Goal: Book appointment/travel/reservation

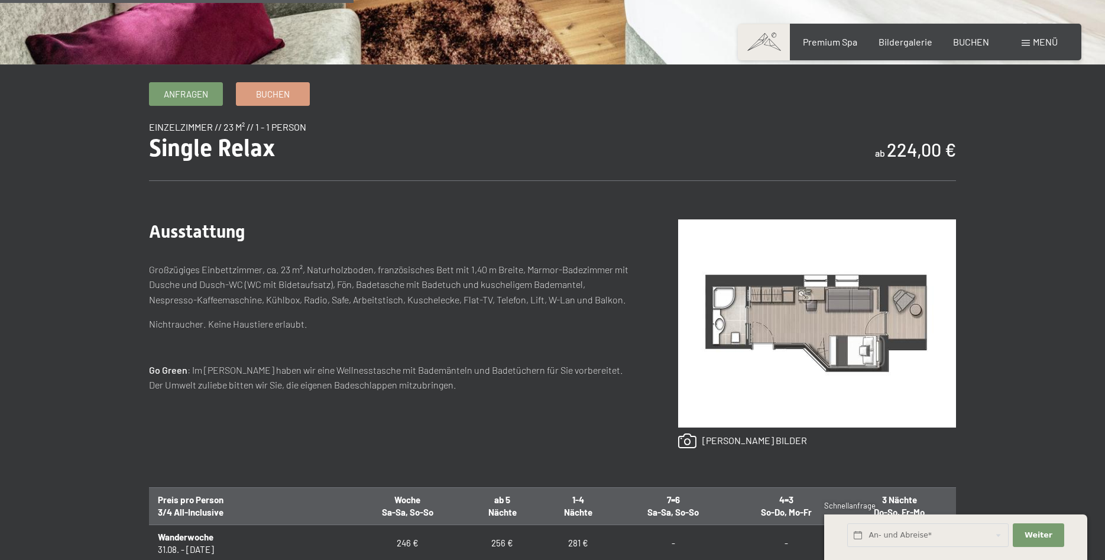
scroll to position [482, 0]
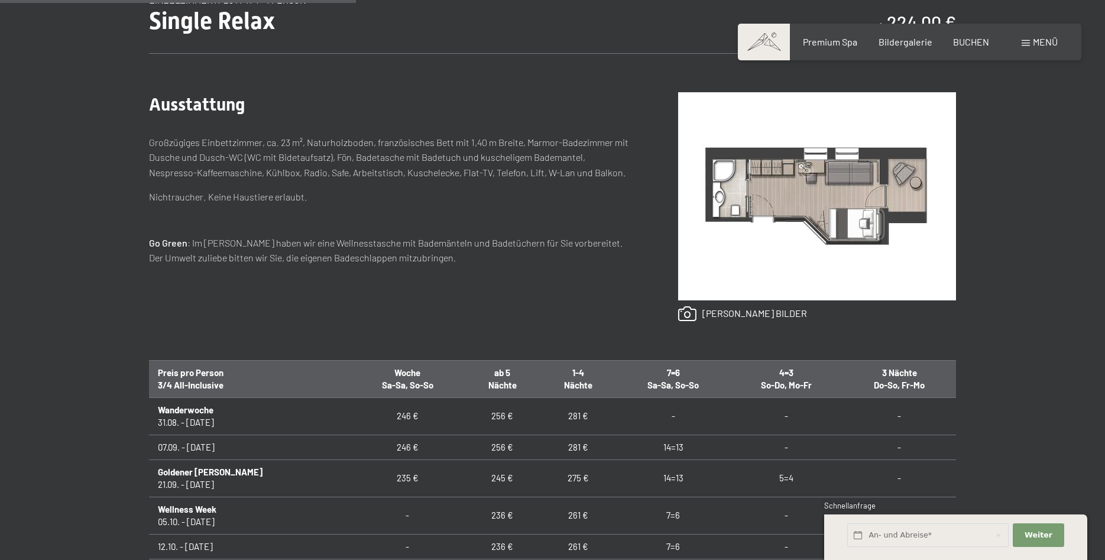
click at [543, 452] on td "281 €" at bounding box center [578, 446] width 76 height 25
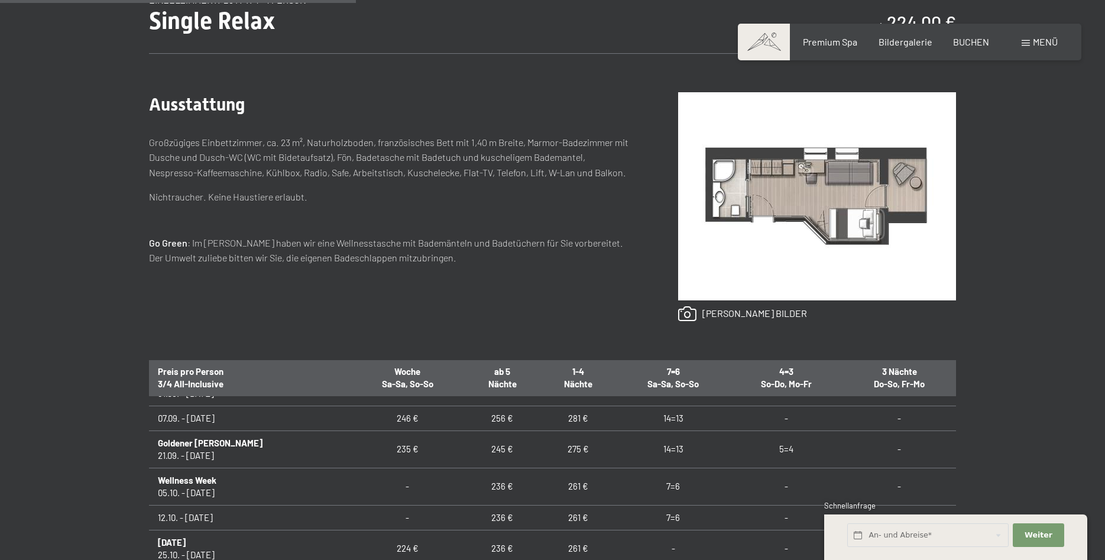
scroll to position [0, 0]
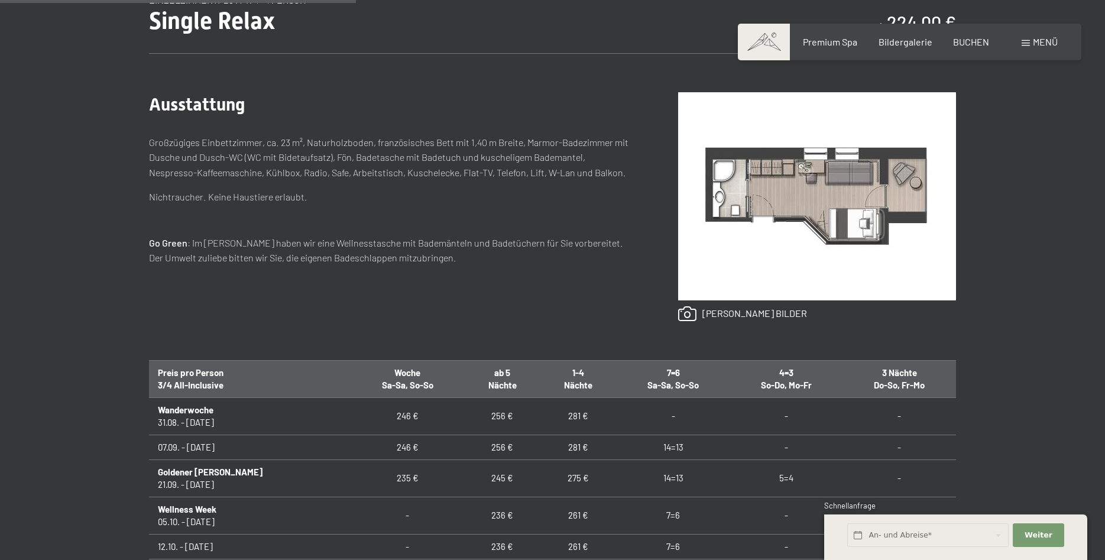
drag, startPoint x: 1039, startPoint y: 487, endPoint x: 877, endPoint y: 382, distance: 193.1
click at [1033, 480] on div "Anfragen Buchen Einzelzimmer // 23 m² // 1 - 1 Person Single Relax ab 224,00 € …" at bounding box center [552, 340] width 1105 height 770
drag, startPoint x: 1052, startPoint y: 443, endPoint x: 1044, endPoint y: 440, distance: 9.0
click at [1052, 443] on div "Anfragen Buchen Einzelzimmer // 23 m² // 1 - 1 Person Single Relax ab 224,00 € …" at bounding box center [552, 340] width 1105 height 770
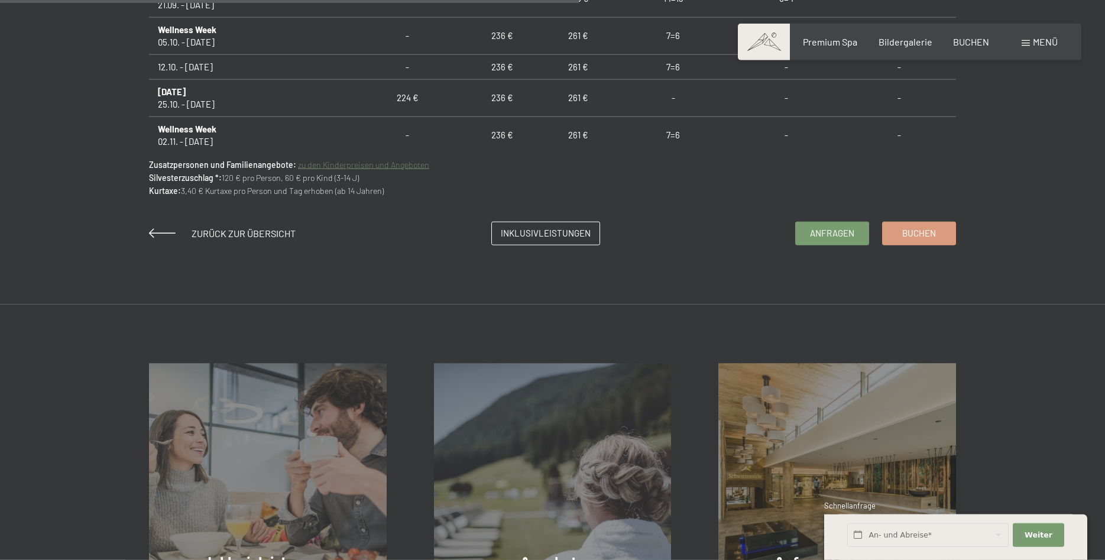
scroll to position [965, 0]
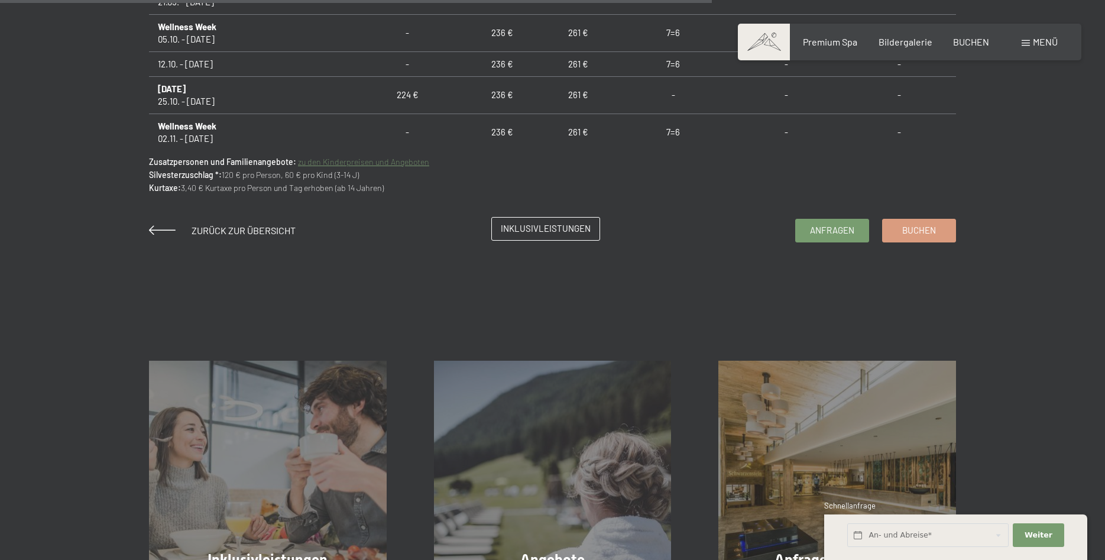
click at [549, 237] on link "Inklusivleistungen" at bounding box center [546, 229] width 108 height 22
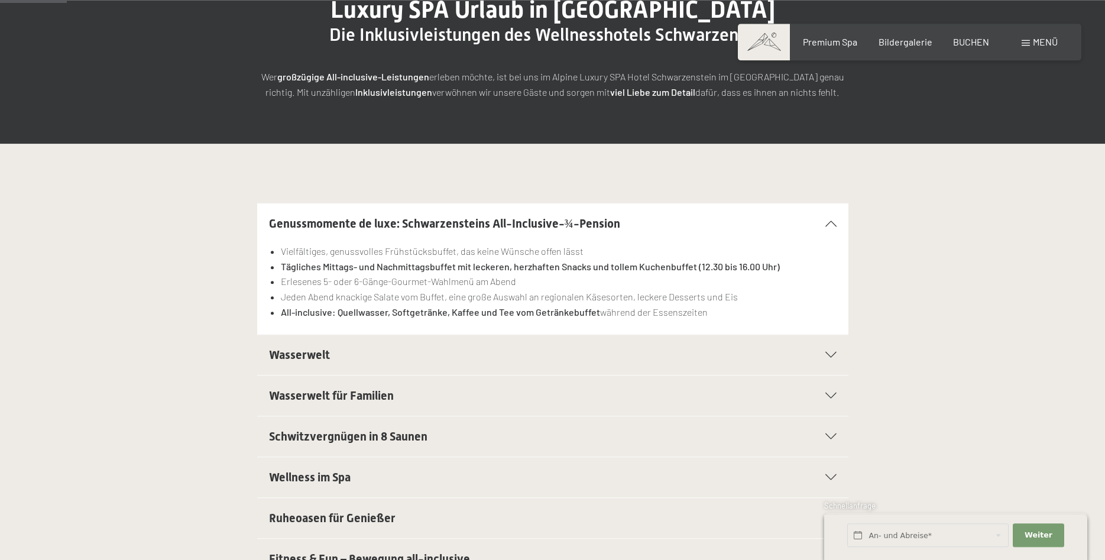
scroll to position [241, 0]
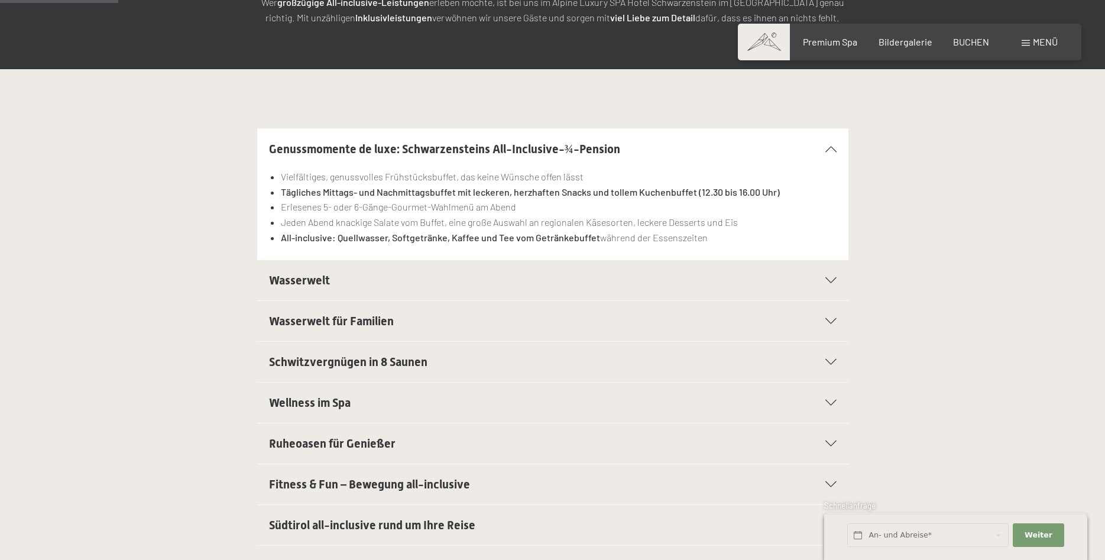
click at [818, 281] on div at bounding box center [823, 280] width 26 height 6
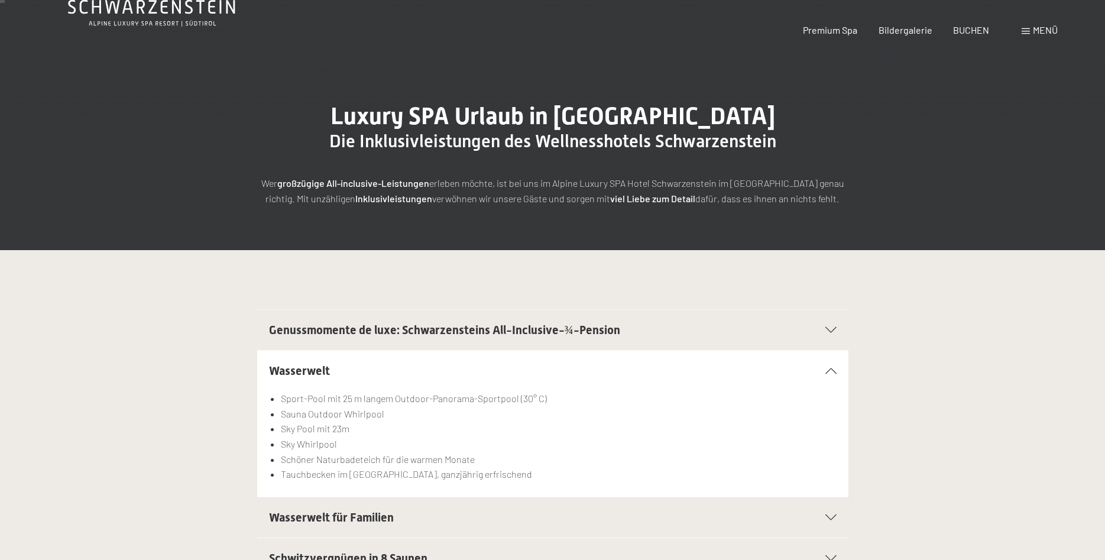
scroll to position [0, 0]
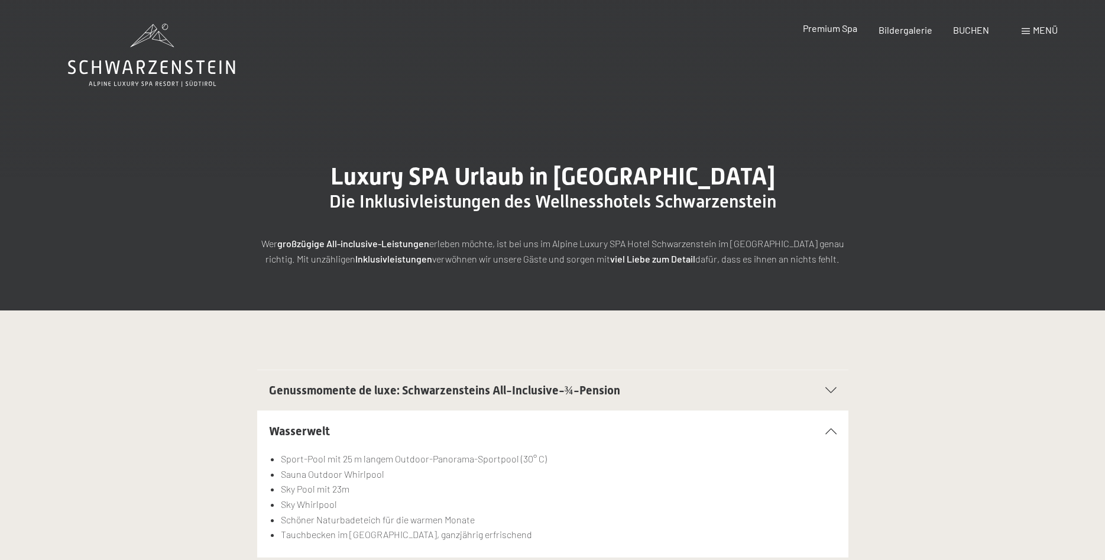
click at [841, 32] on span "Premium Spa" at bounding box center [830, 27] width 54 height 11
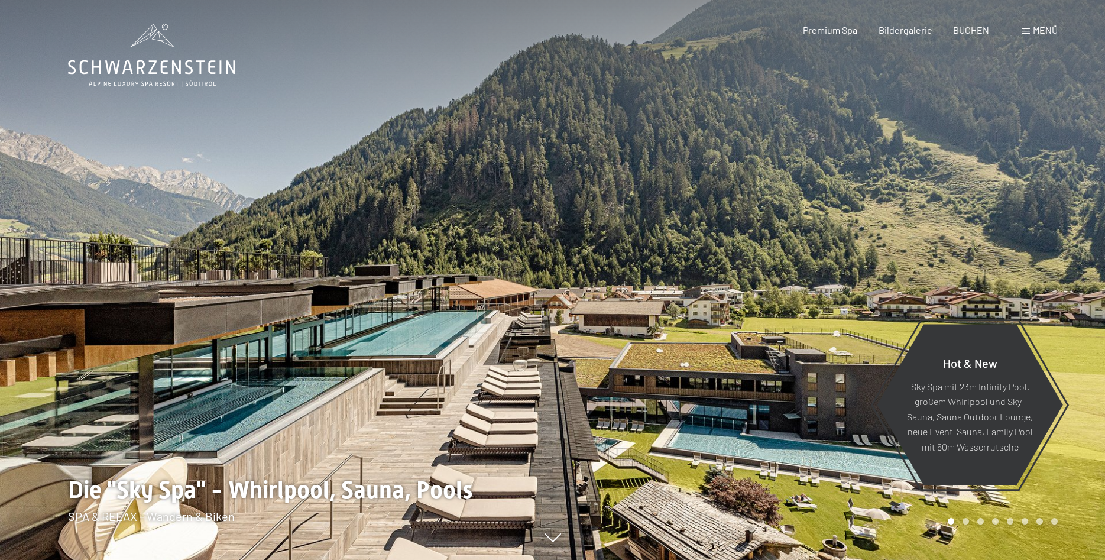
drag, startPoint x: 894, startPoint y: 275, endPoint x: 487, endPoint y: 223, distance: 410.6
click at [487, 559] on div at bounding box center [552, 560] width 969 height 0
click at [645, 339] on div at bounding box center [829, 280] width 553 height 560
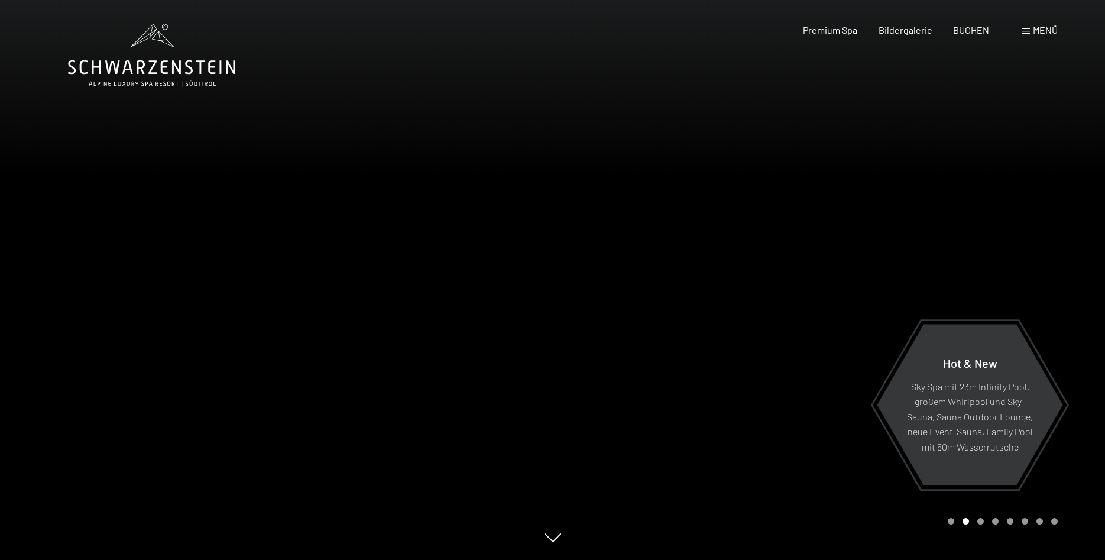
click at [674, 319] on div at bounding box center [829, 280] width 553 height 560
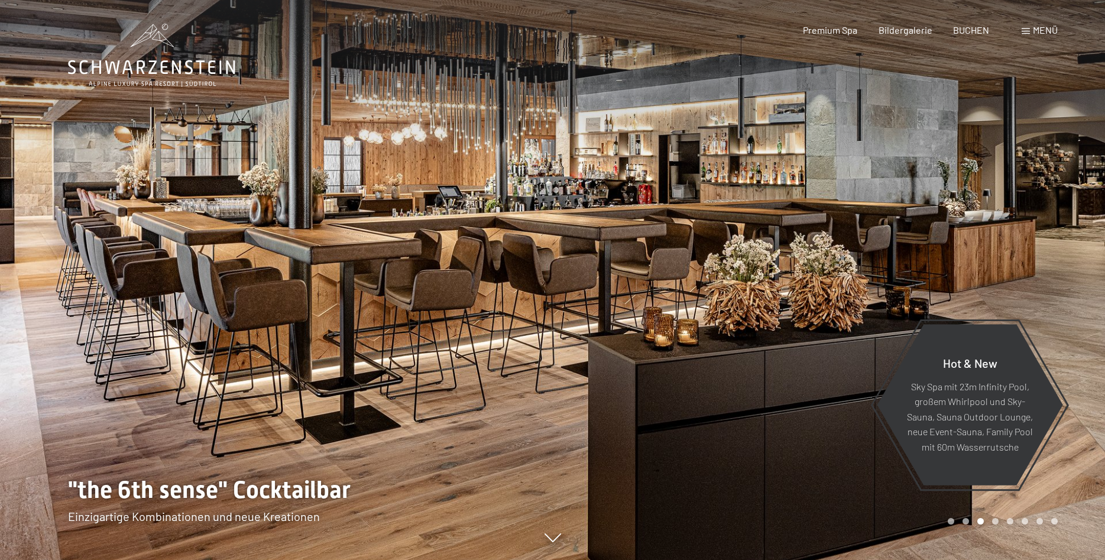
click at [624, 231] on div at bounding box center [829, 280] width 553 height 560
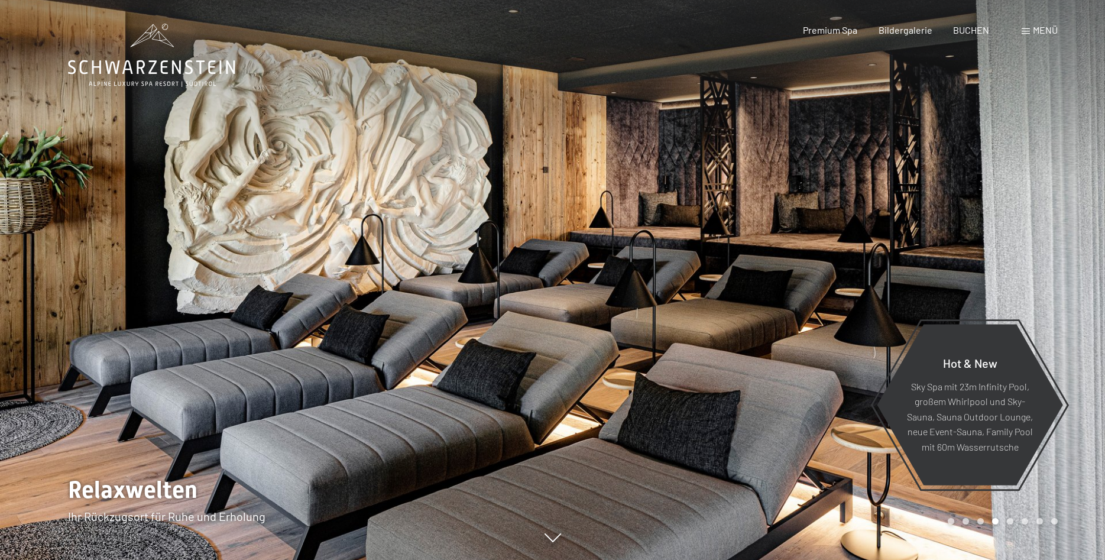
click at [624, 230] on div at bounding box center [829, 280] width 553 height 560
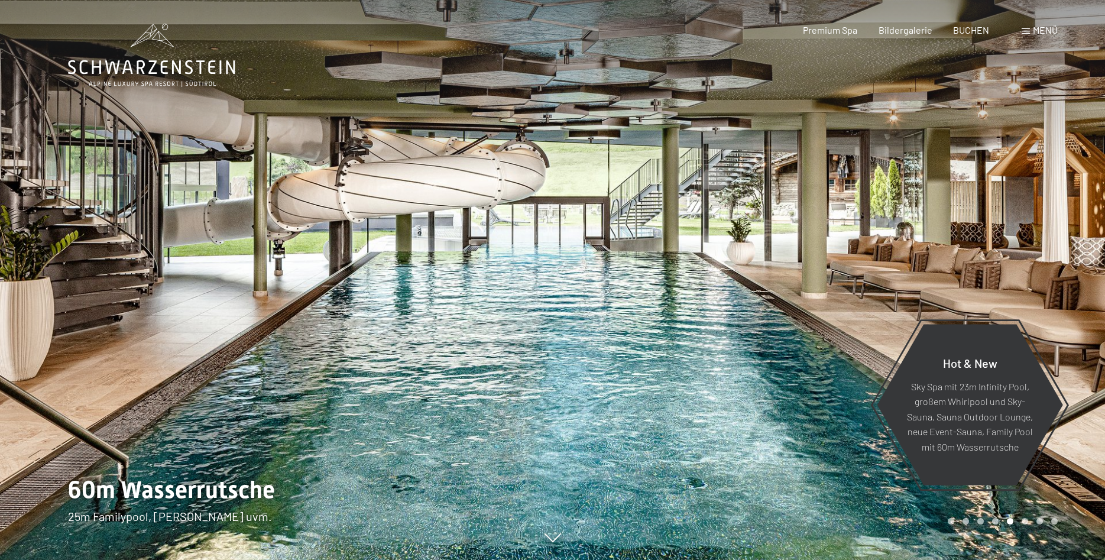
click at [624, 230] on div at bounding box center [829, 280] width 553 height 560
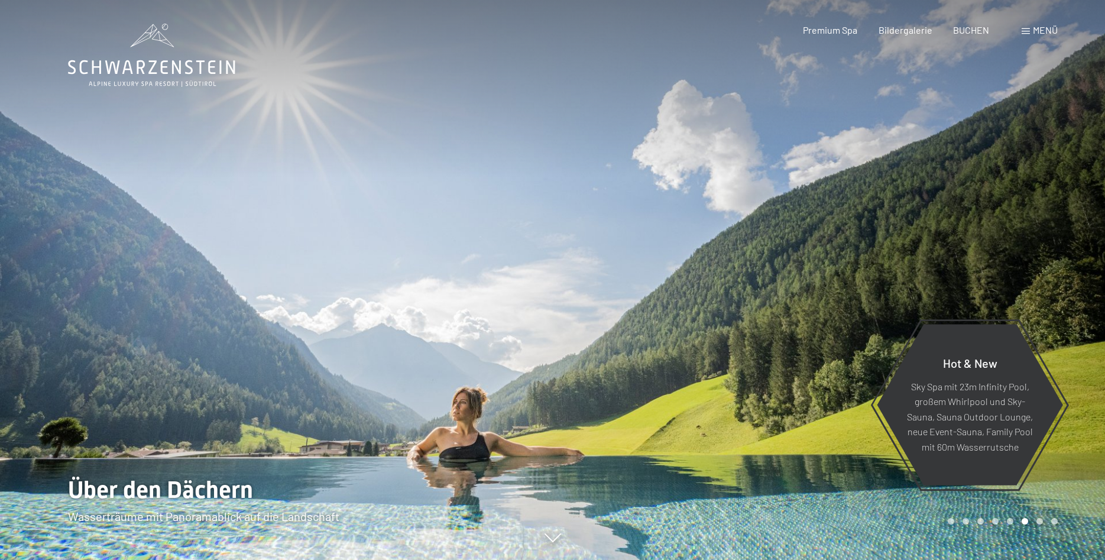
click at [434, 261] on div at bounding box center [276, 280] width 553 height 560
